Goal: Subscribe to service/newsletter

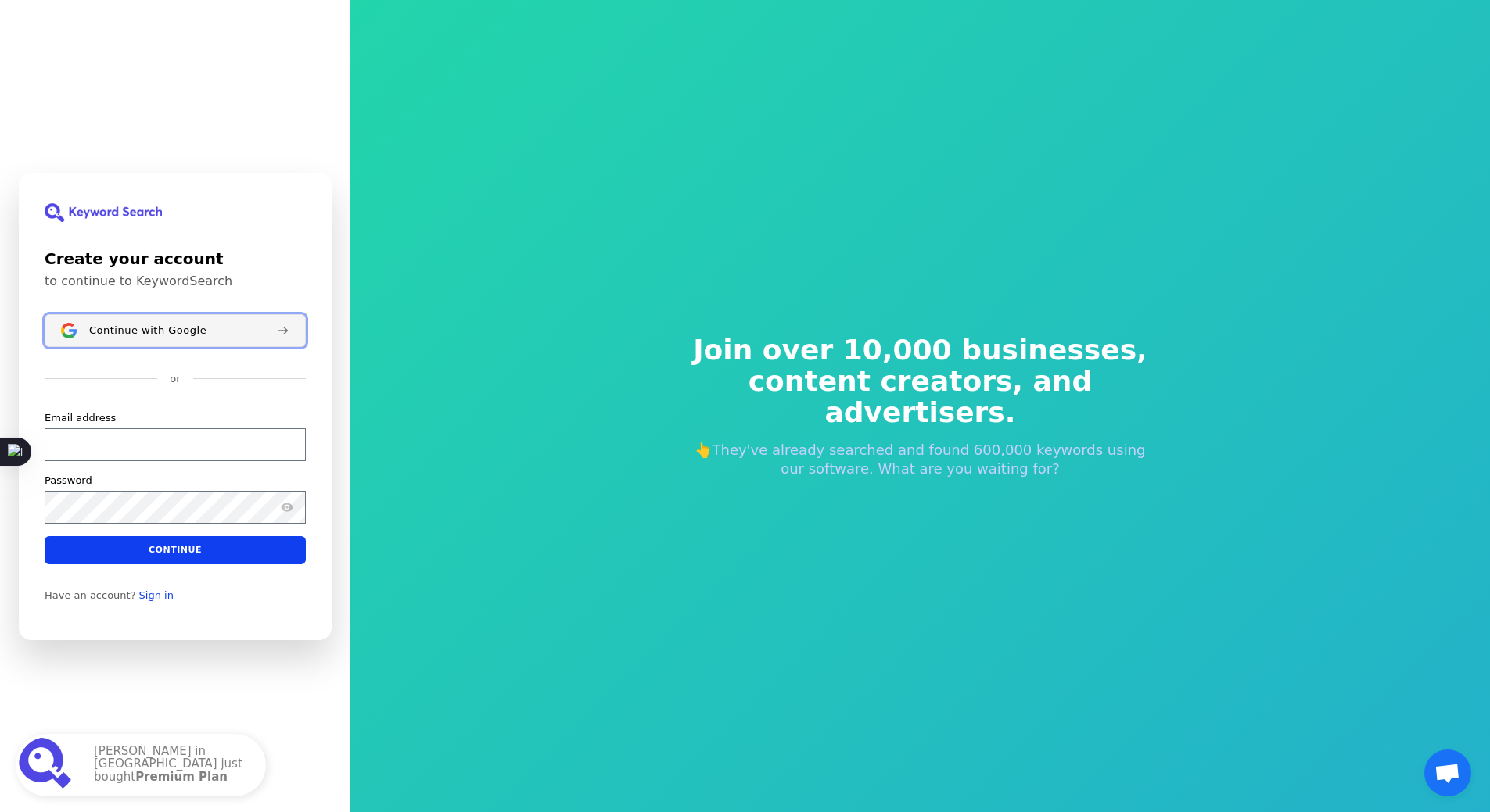
click at [164, 334] on span "Continue with Google" at bounding box center [147, 329] width 117 height 12
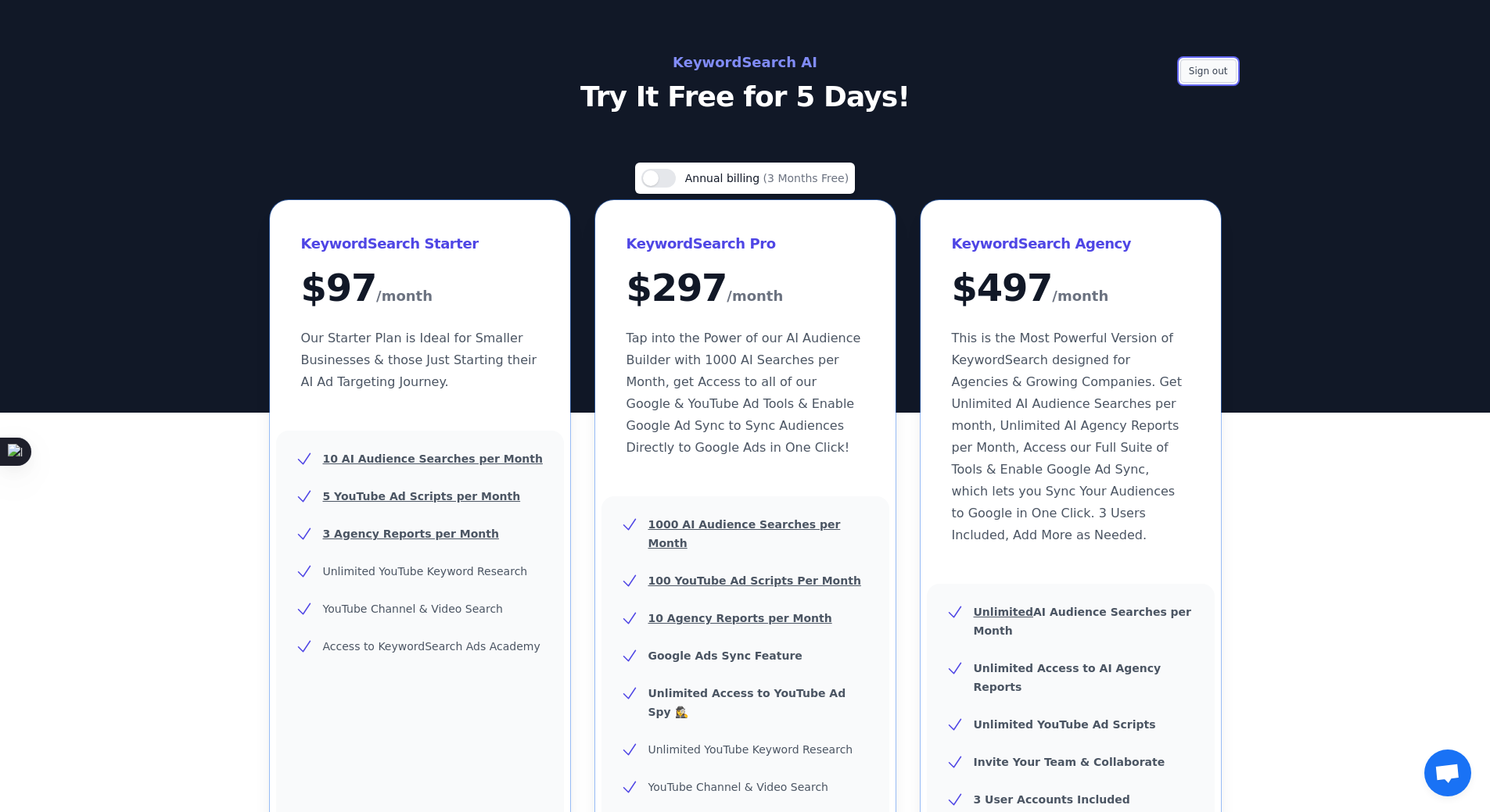
click at [1213, 67] on button "Sign out" at bounding box center [1208, 70] width 56 height 24
